Goal: Transaction & Acquisition: Purchase product/service

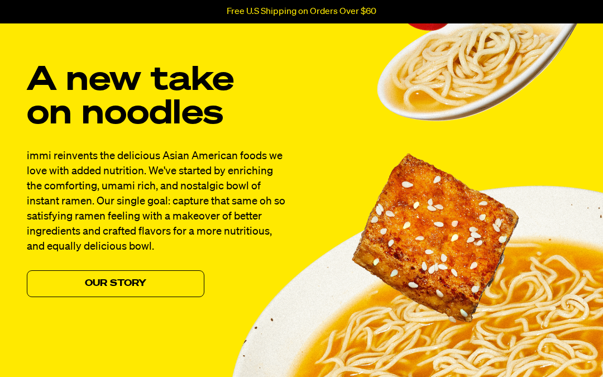
scroll to position [903, 0]
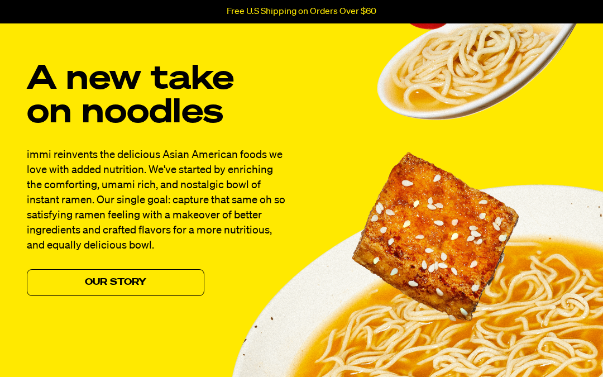
click at [111, 353] on div "A new take on noodles immi reinvents the delicious Asian American foods we love…" at bounding box center [301, 284] width 603 height 703
click at [138, 283] on link "Our Story" at bounding box center [116, 282] width 178 height 27
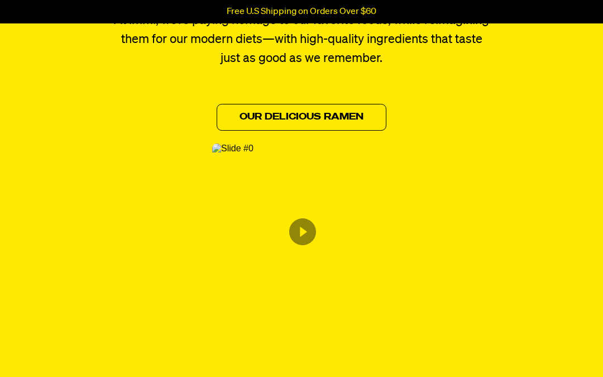
scroll to position [606, 0]
click at [343, 115] on link "Our Delicious Ramen" at bounding box center [302, 117] width 170 height 27
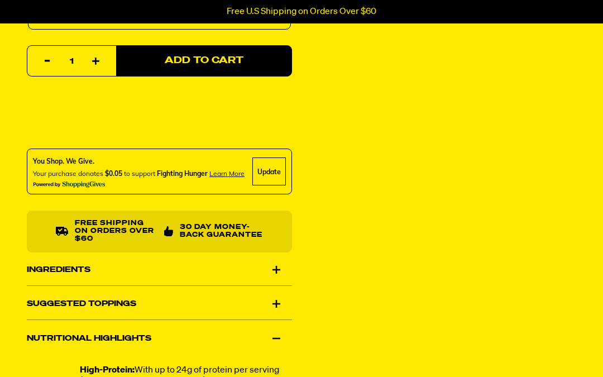
scroll to position [569, 0]
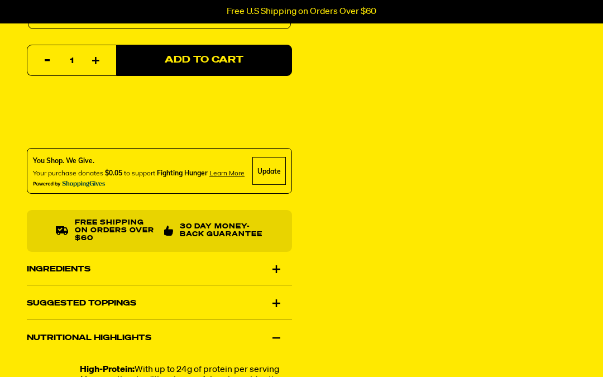
click at [283, 258] on div "Ingredients" at bounding box center [159, 269] width 265 height 31
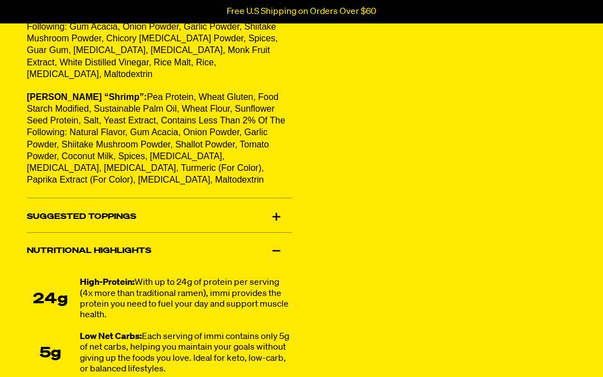
scroll to position [983, 0]
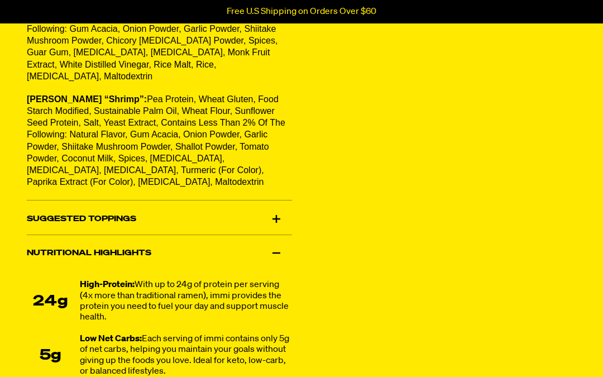
click at [285, 203] on div "Suggested Toppings" at bounding box center [159, 218] width 265 height 31
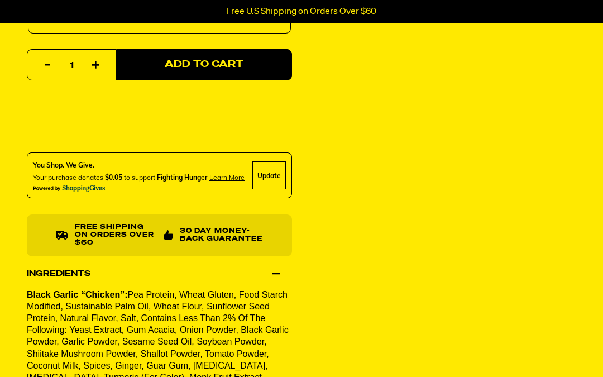
scroll to position [563, 0]
